Goal: Task Accomplishment & Management: Manage account settings

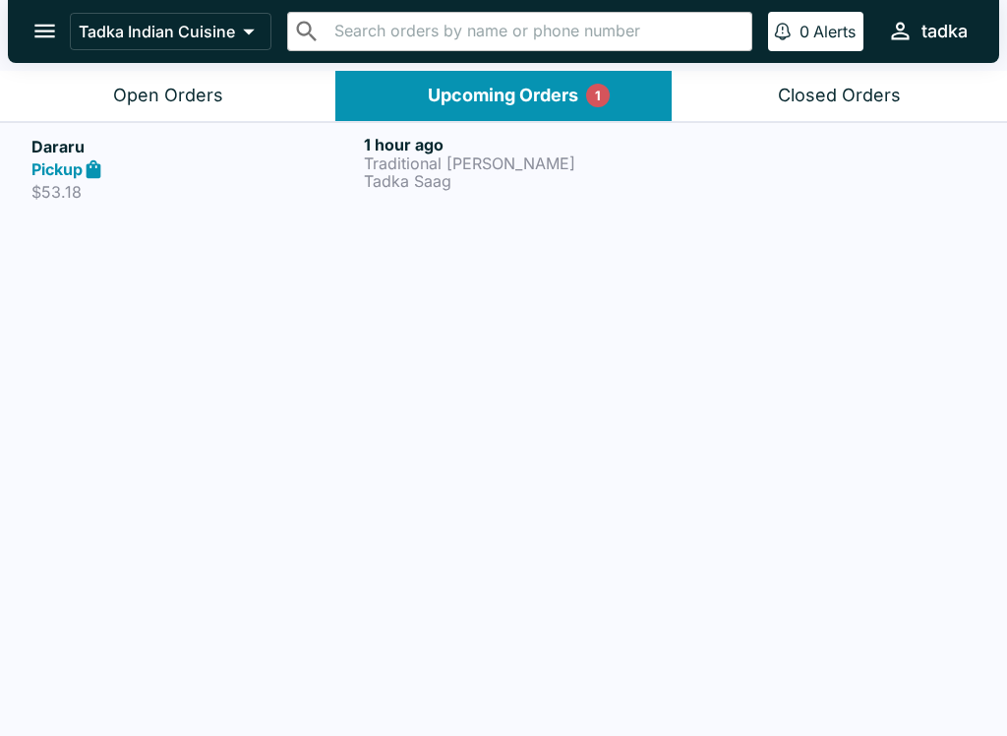
click at [243, 146] on h5 "Dararu" at bounding box center [193, 147] width 325 height 24
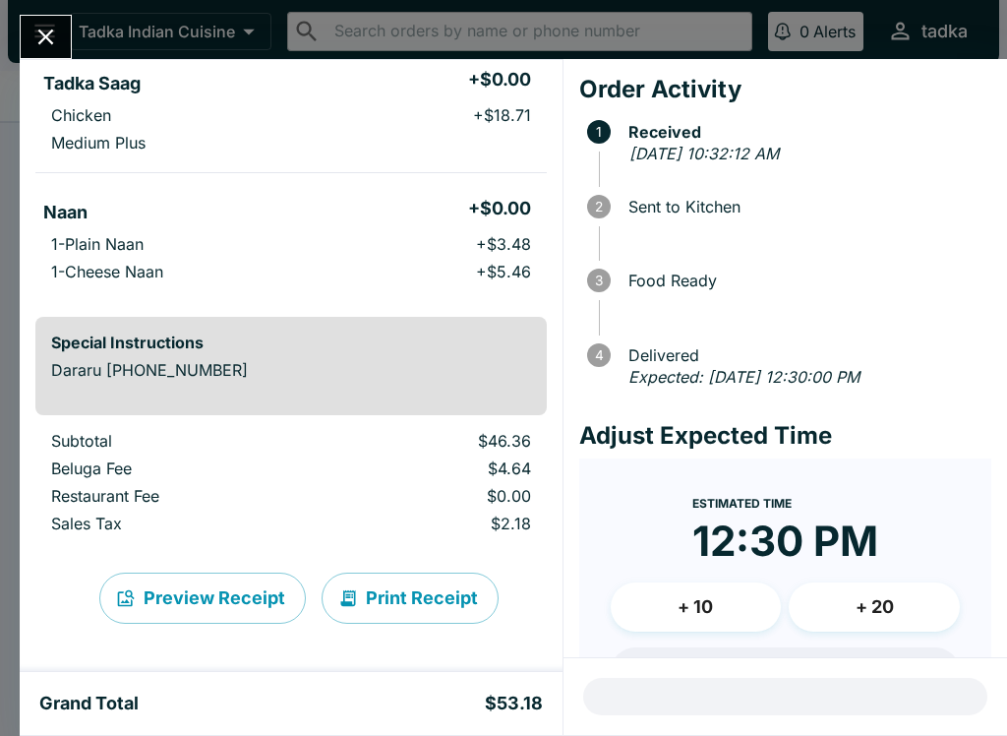
scroll to position [315, 0]
click at [468, 596] on button "Print Receipt" at bounding box center [410, 597] width 177 height 51
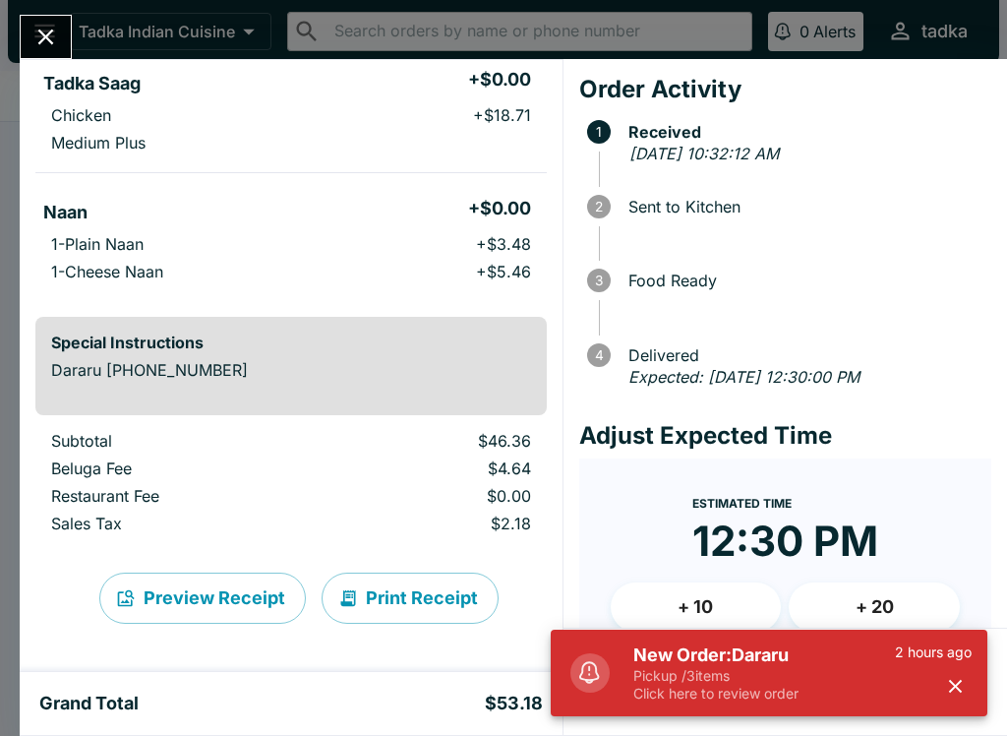
click at [32, 25] on icon "Close" at bounding box center [45, 37] width 27 height 27
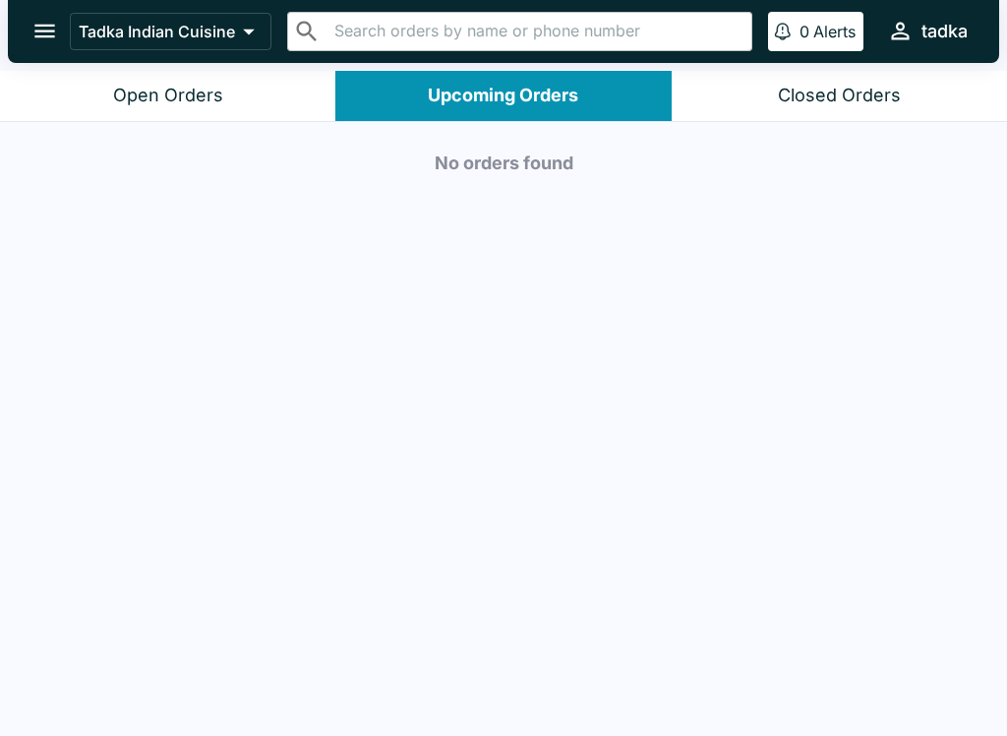
click at [178, 85] on div "Open Orders" at bounding box center [168, 96] width 110 height 23
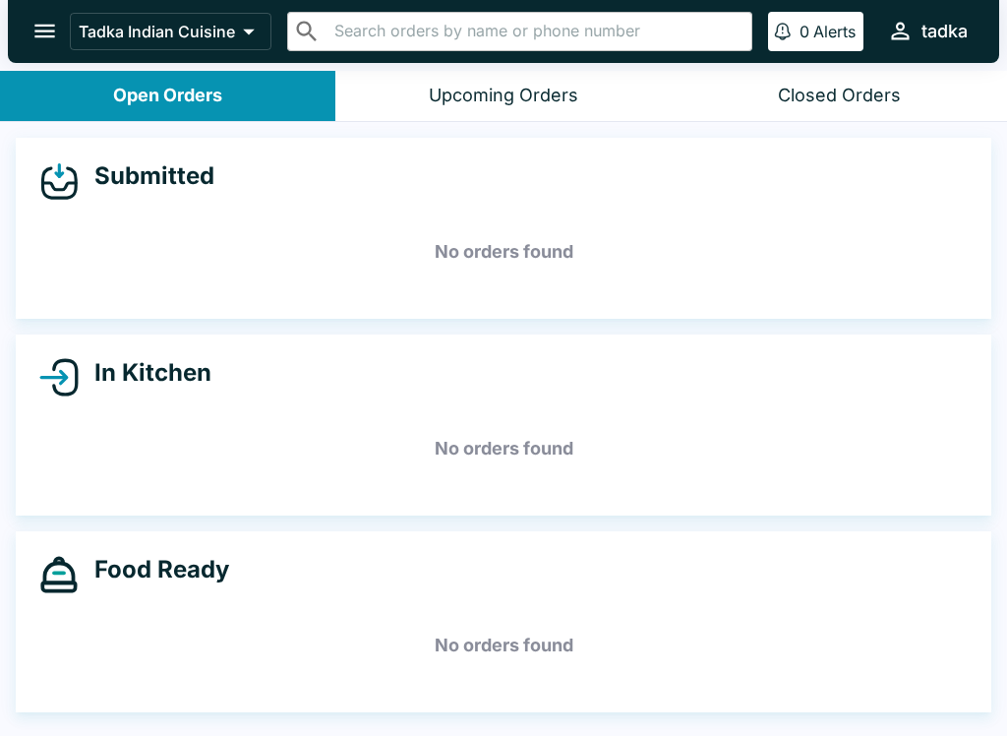
click at [455, 90] on div "Upcoming Orders" at bounding box center [504, 96] width 150 height 23
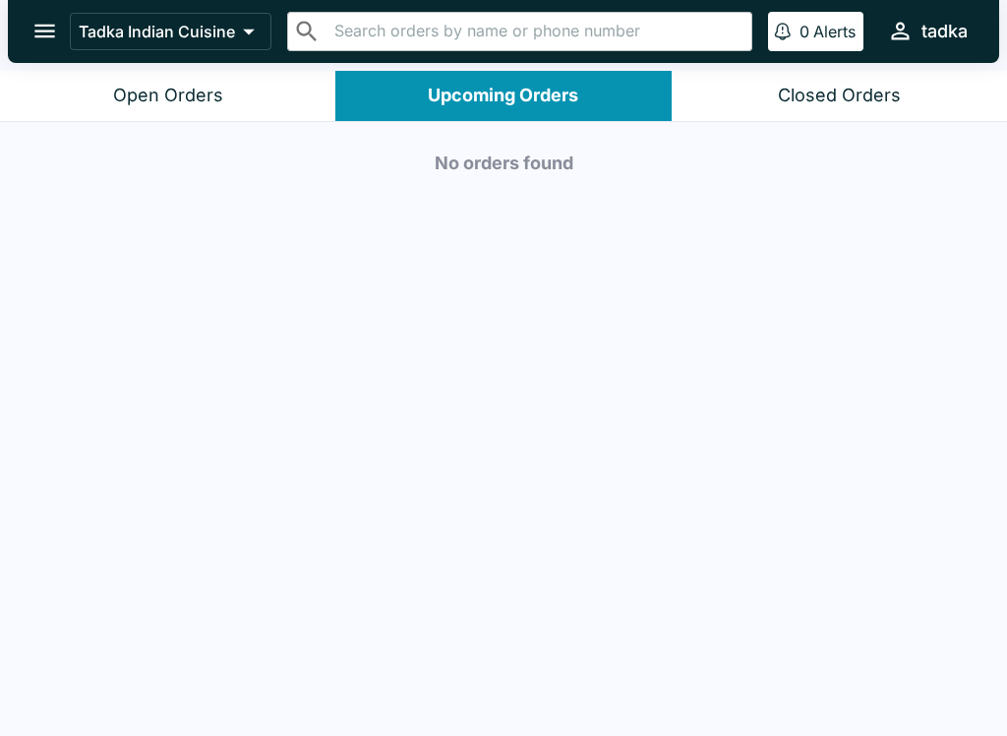
click at [103, 91] on button "Open Orders" at bounding box center [167, 96] width 335 height 50
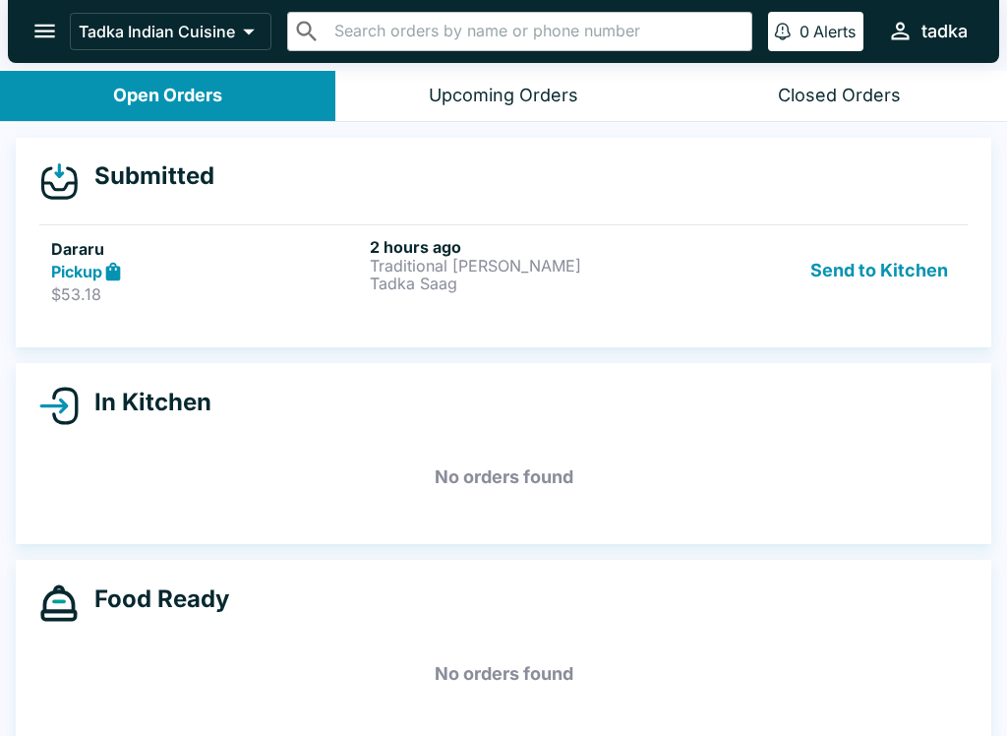
click at [68, 265] on strong "Pickup" at bounding box center [76, 272] width 51 height 20
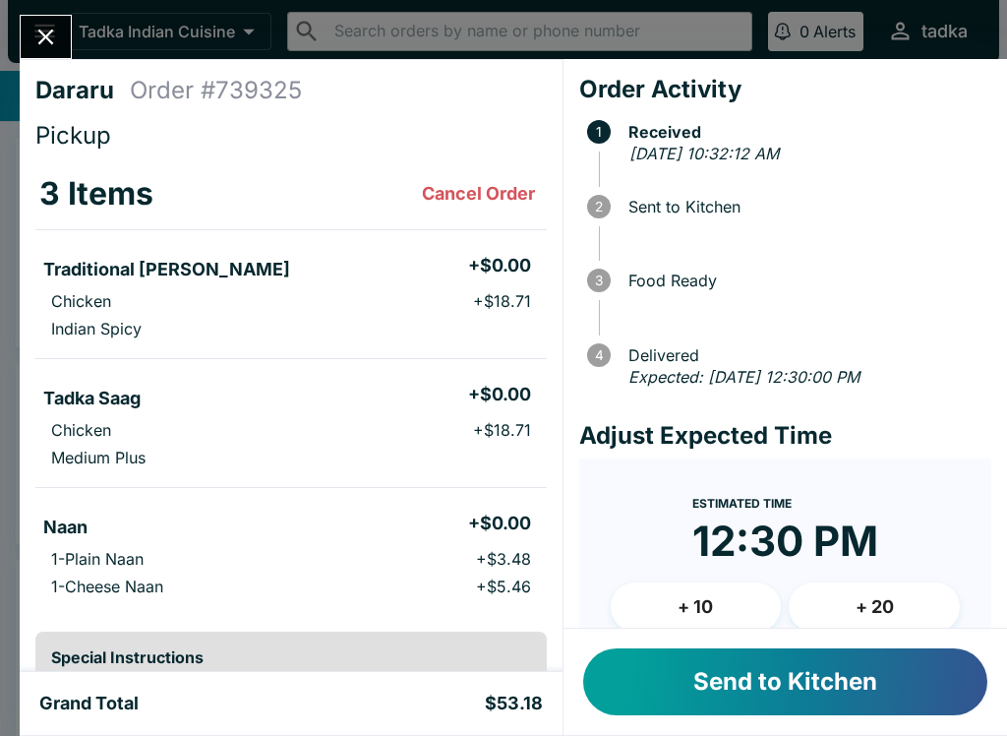
click at [910, 691] on button "Send to Kitchen" at bounding box center [785, 681] width 404 height 67
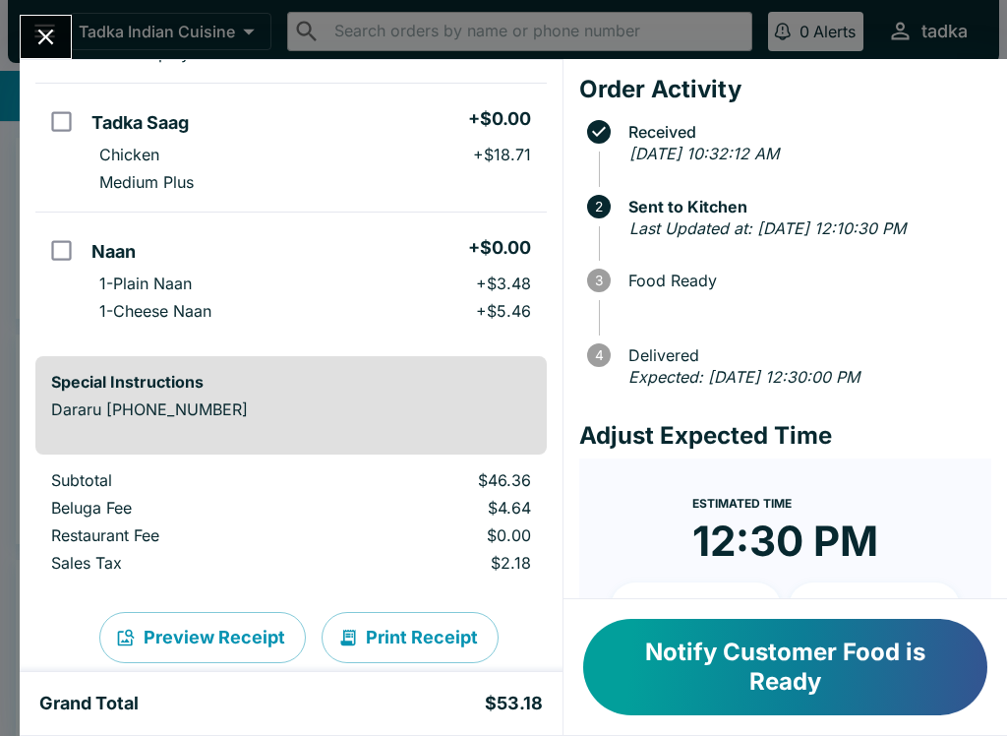
scroll to position [276, 0]
click at [805, 639] on button "Notify Customer Food is Ready" at bounding box center [785, 667] width 404 height 96
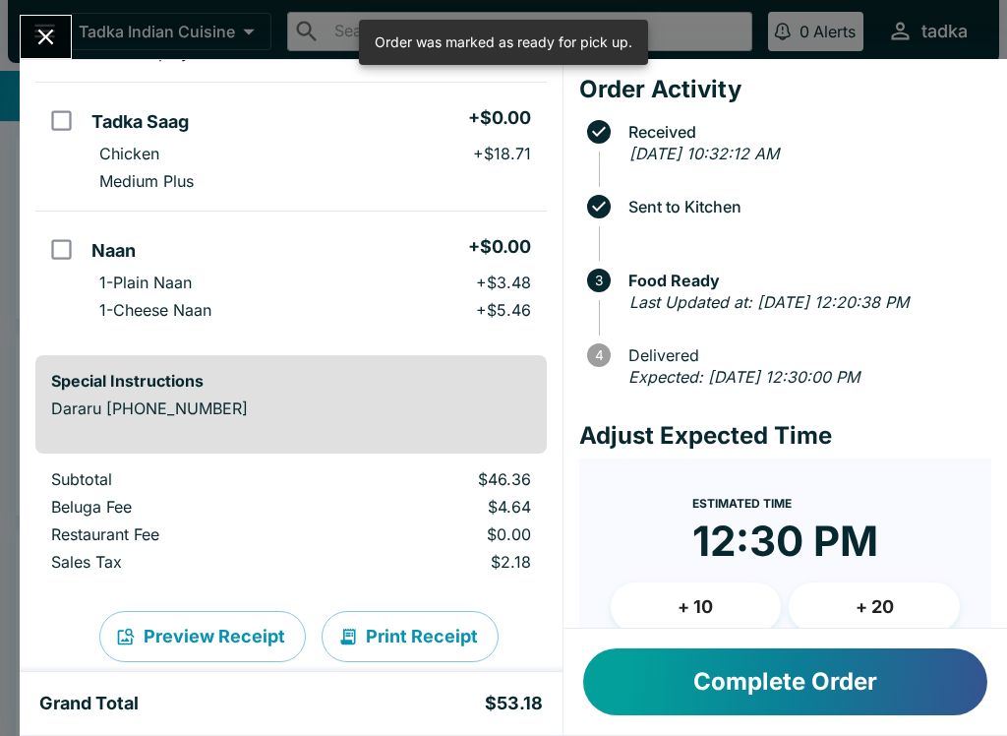
click at [803, 683] on button "Complete Order" at bounding box center [785, 681] width 404 height 67
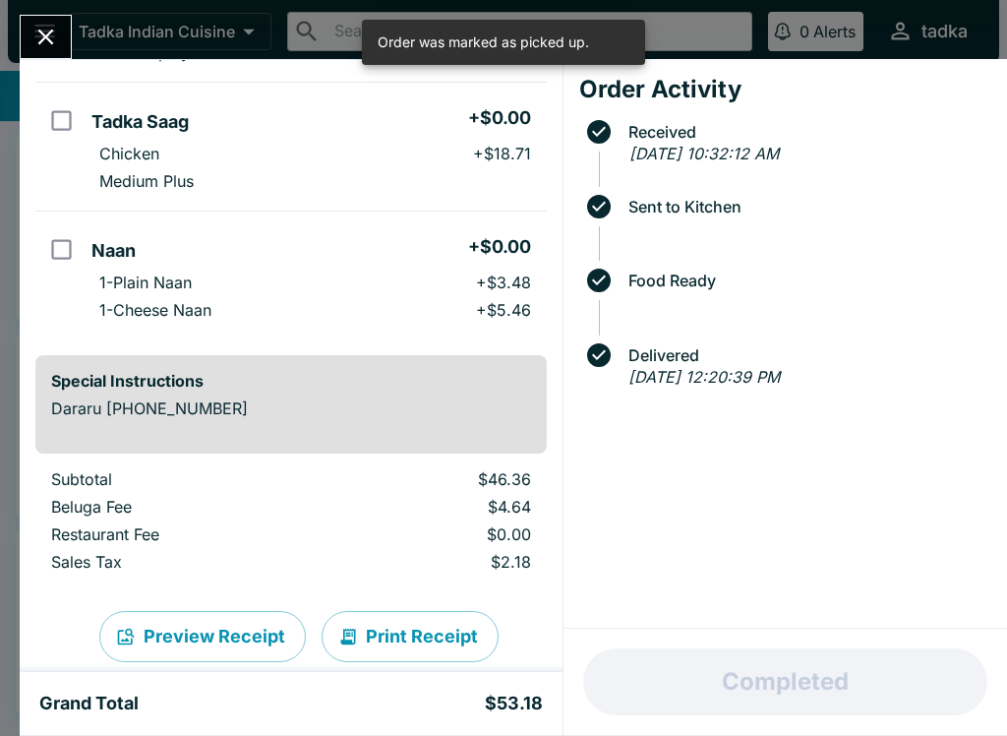
click at [47, 18] on button "Close" at bounding box center [46, 37] width 50 height 42
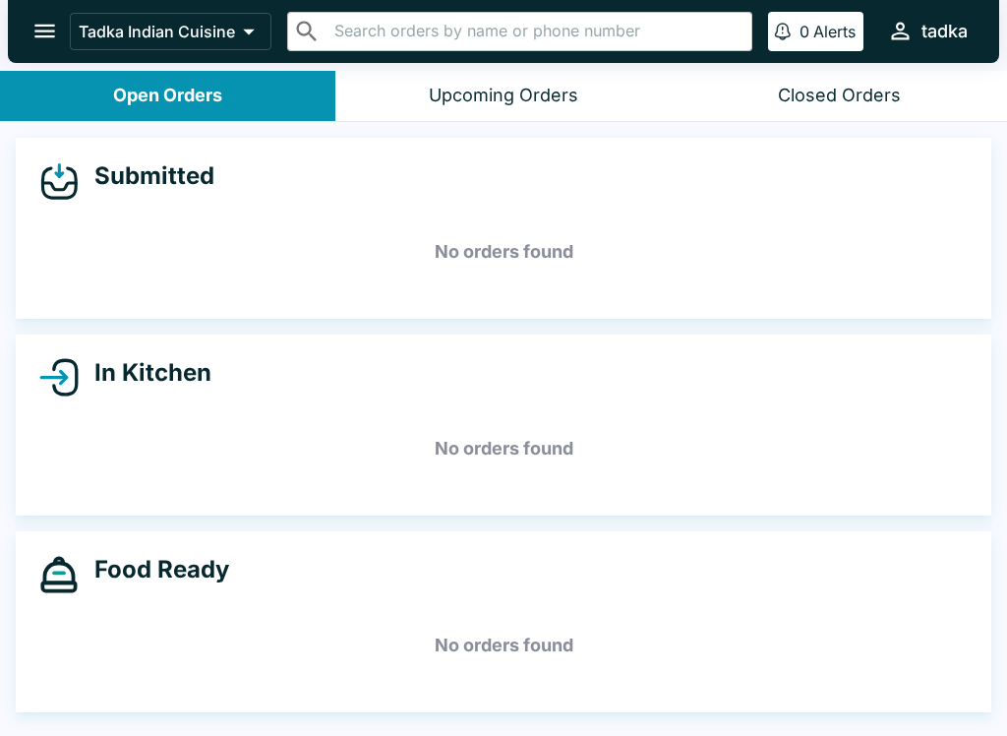
click at [51, 91] on button "Open Orders" at bounding box center [167, 96] width 335 height 50
click at [48, 97] on button "Open Orders" at bounding box center [167, 96] width 335 height 50
click at [47, 92] on button "Open Orders" at bounding box center [167, 96] width 335 height 50
